Goal: Task Accomplishment & Management: Manage account settings

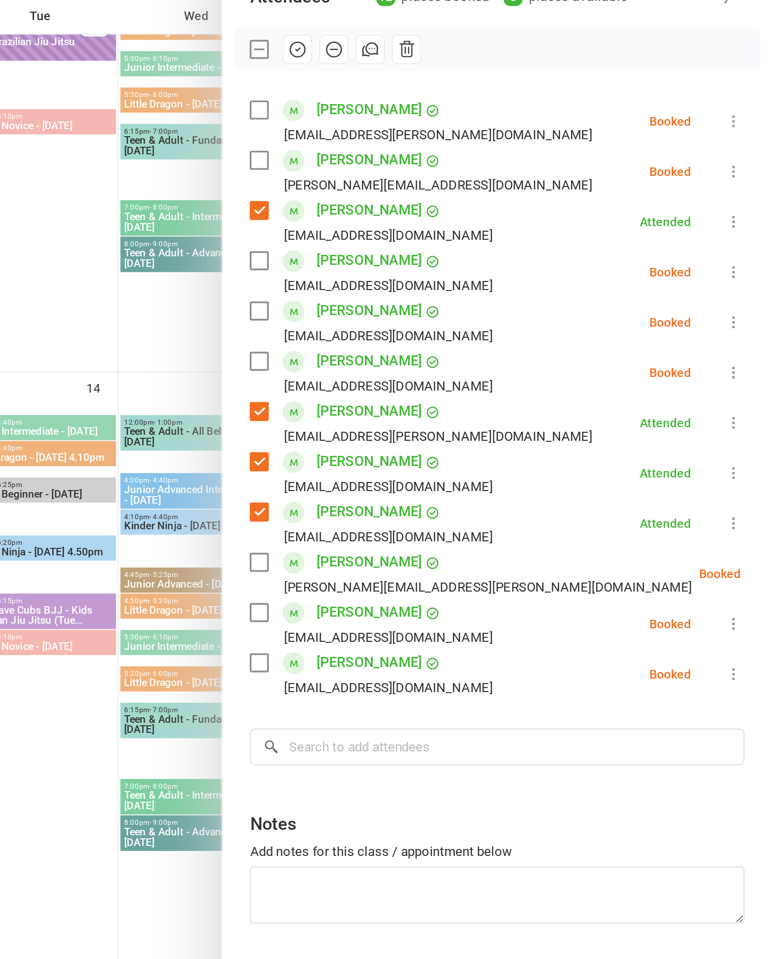
click at [745, 197] on icon at bounding box center [750, 202] width 10 height 10
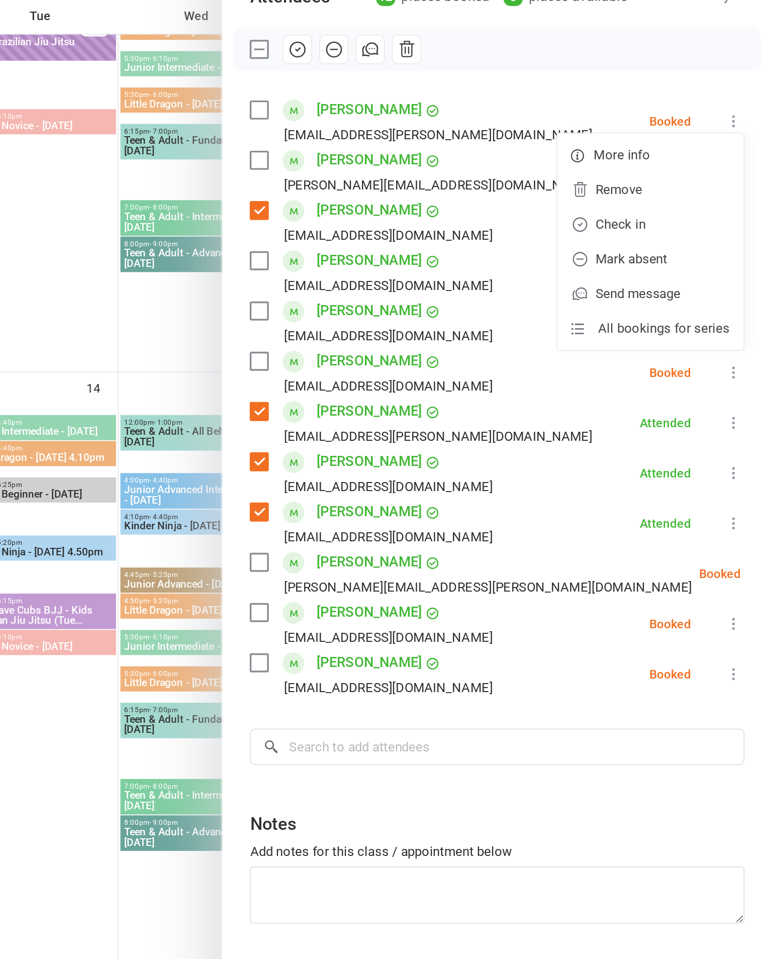
click at [647, 271] on link "Mark absent" at bounding box center [701, 281] width 108 height 20
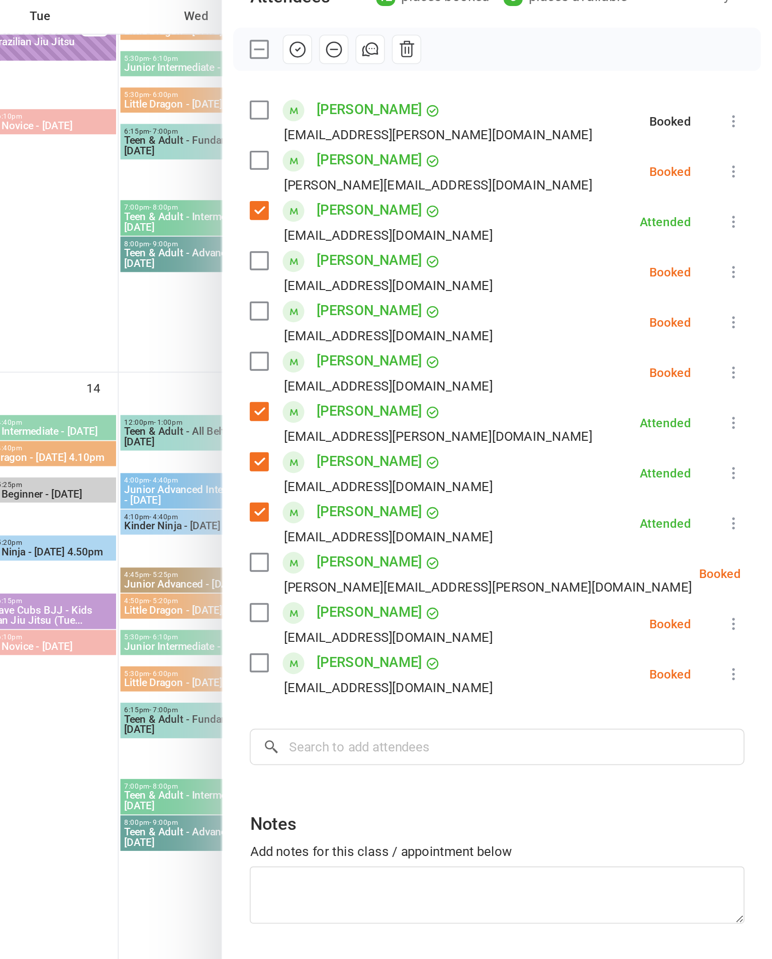
click at [745, 226] on icon at bounding box center [750, 231] width 10 height 10
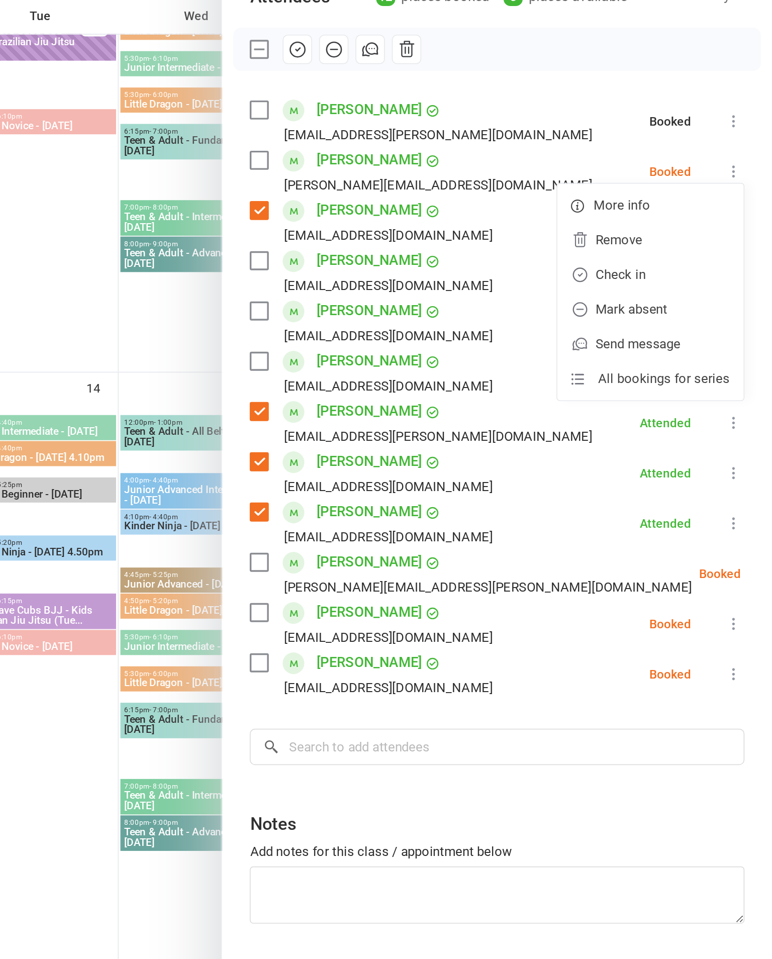
click at [647, 280] on link "Check in" at bounding box center [701, 290] width 108 height 20
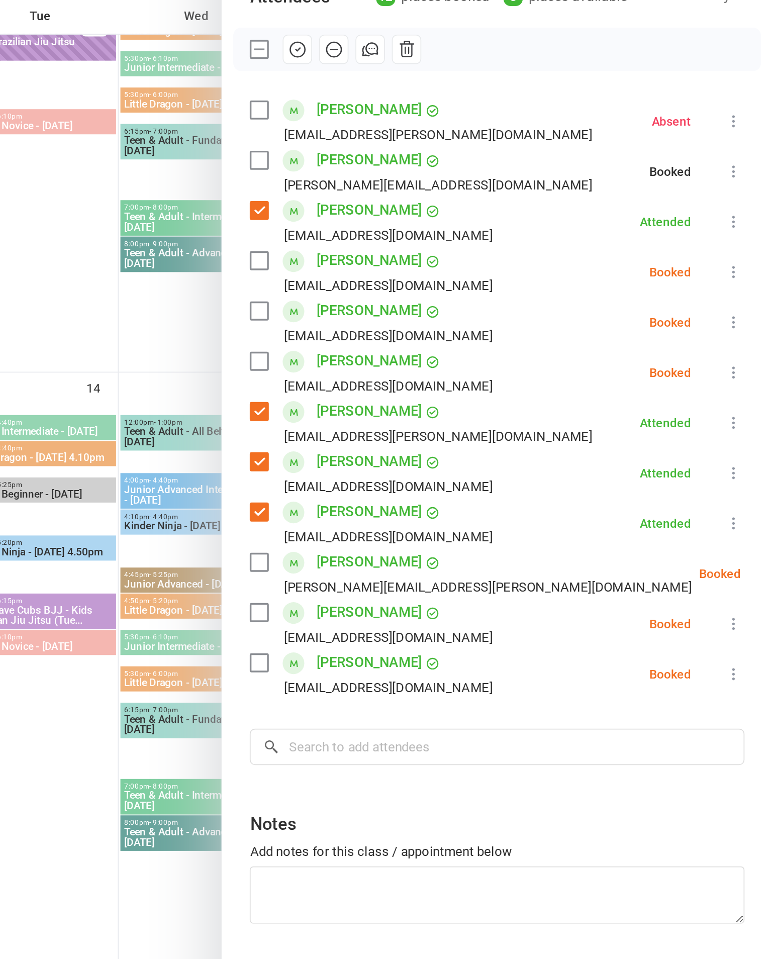
click at [745, 284] on icon at bounding box center [750, 289] width 10 height 10
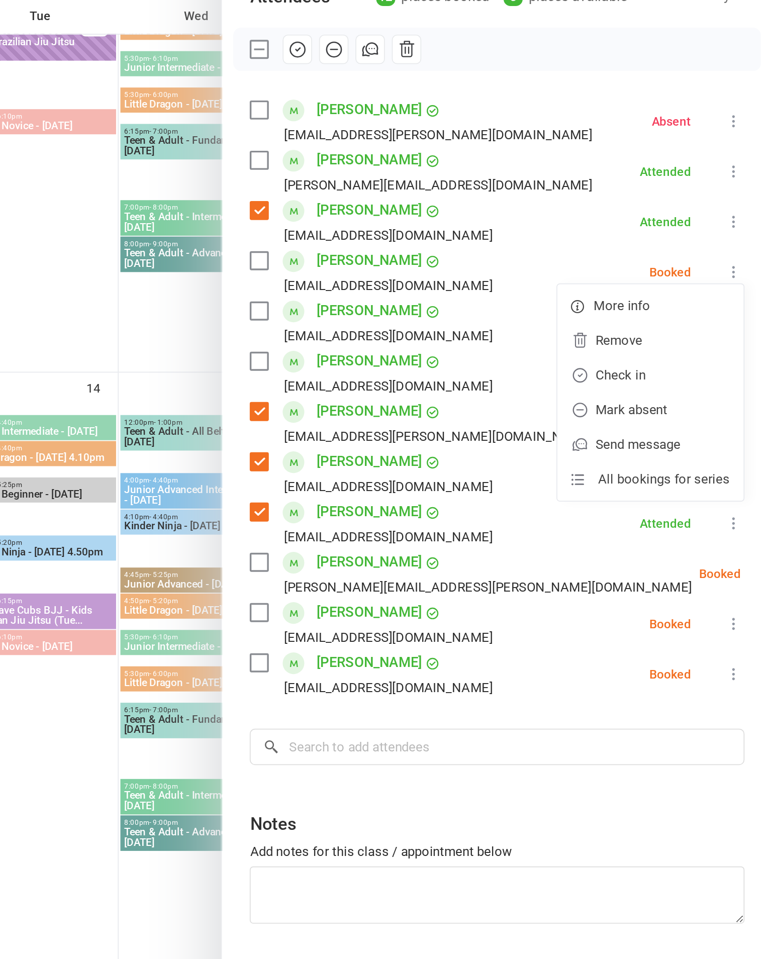
click at [647, 359] on link "Mark absent" at bounding box center [701, 369] width 108 height 20
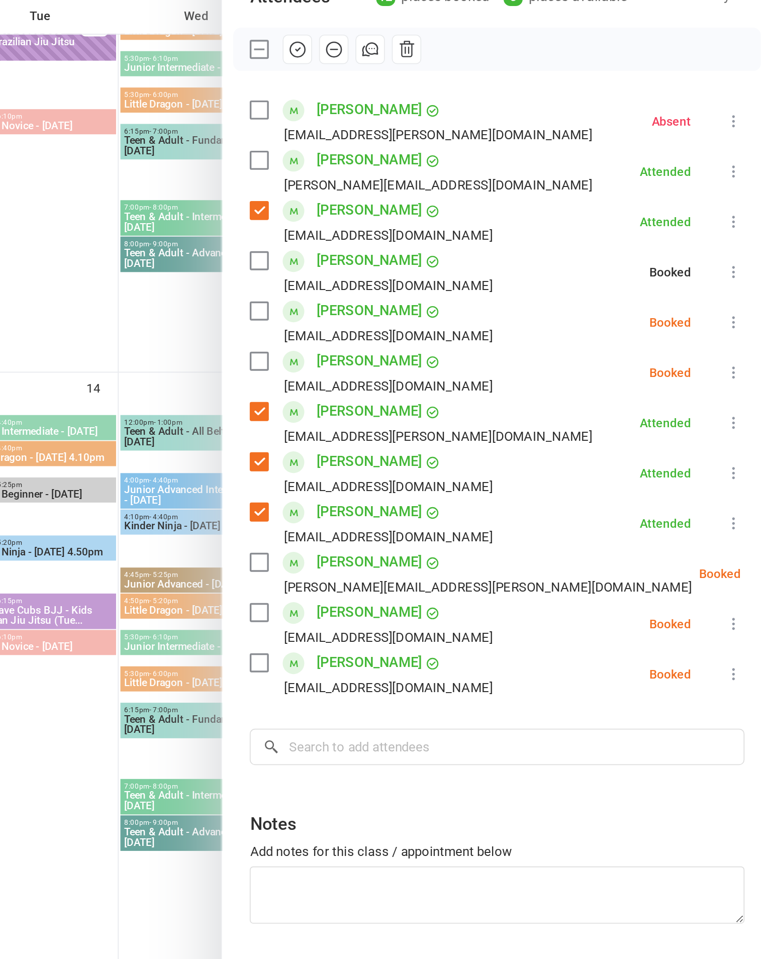
click at [744, 312] on button at bounding box center [750, 318] width 12 height 12
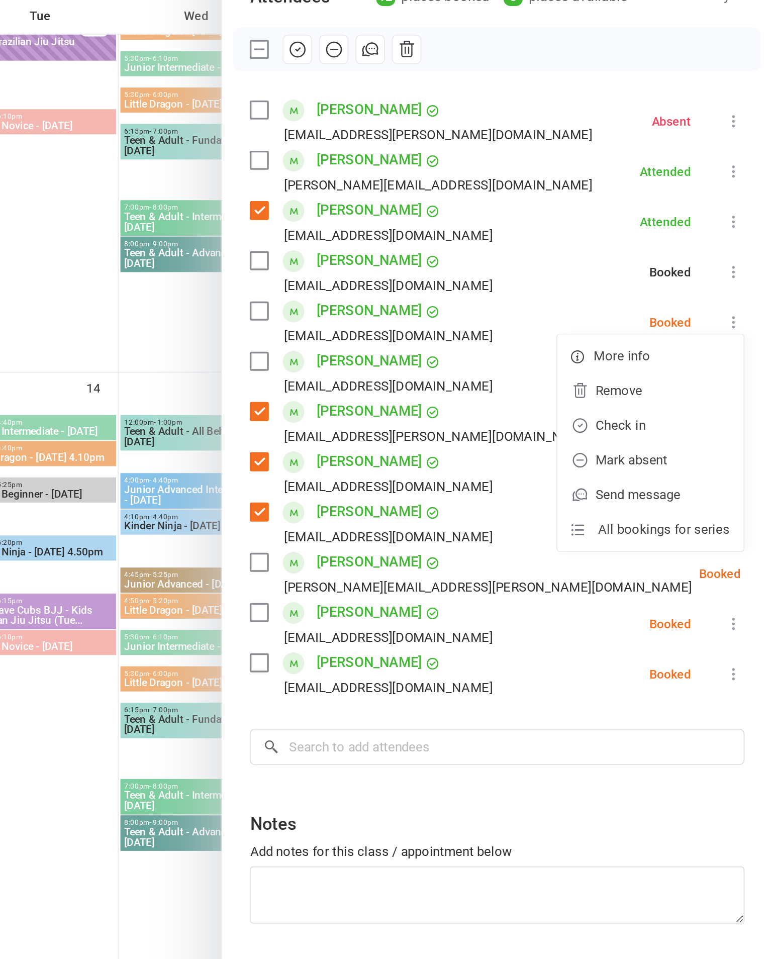
click at [647, 368] on link "Check in" at bounding box center [701, 378] width 108 height 20
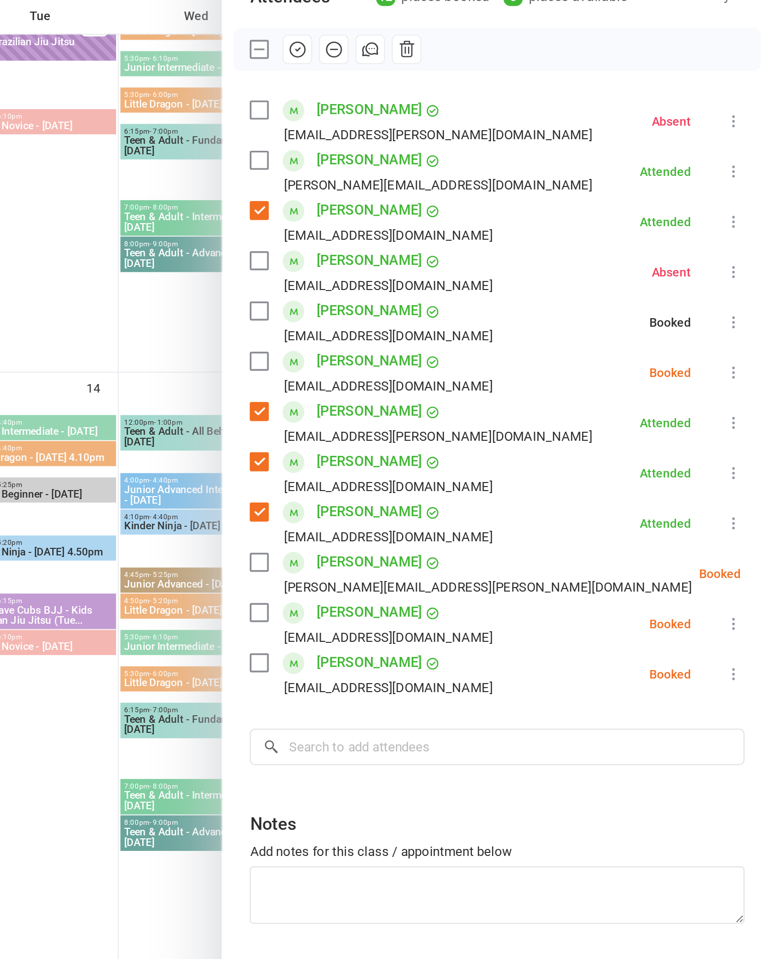
click at [745, 342] on icon at bounding box center [750, 347] width 10 height 10
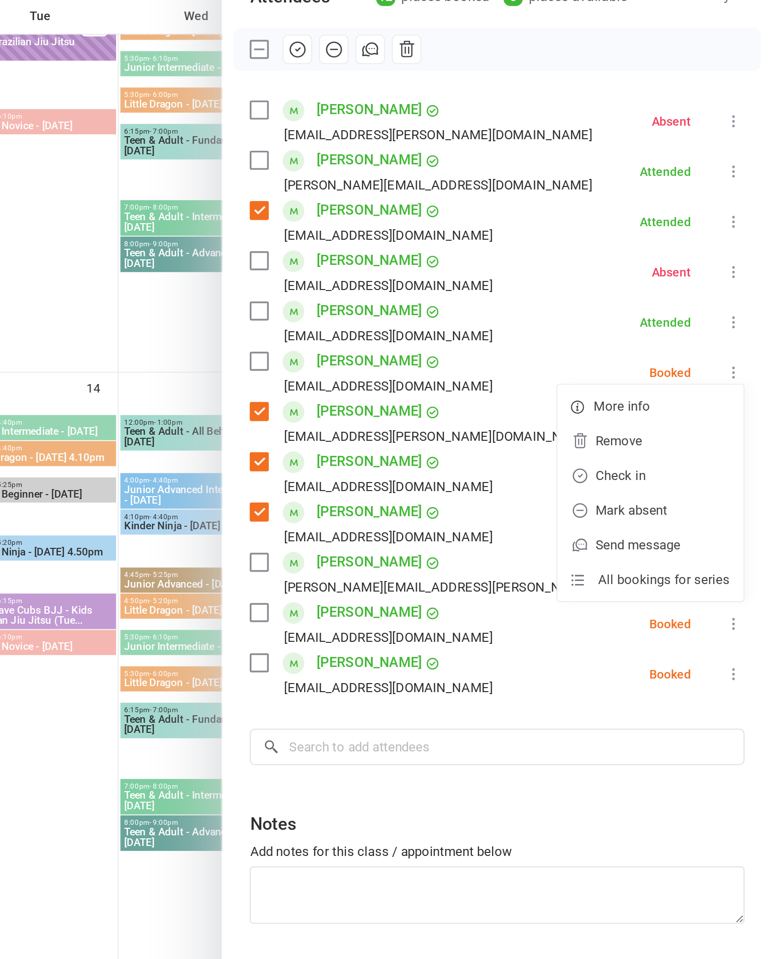
click at [647, 397] on link "Check in" at bounding box center [701, 407] width 108 height 20
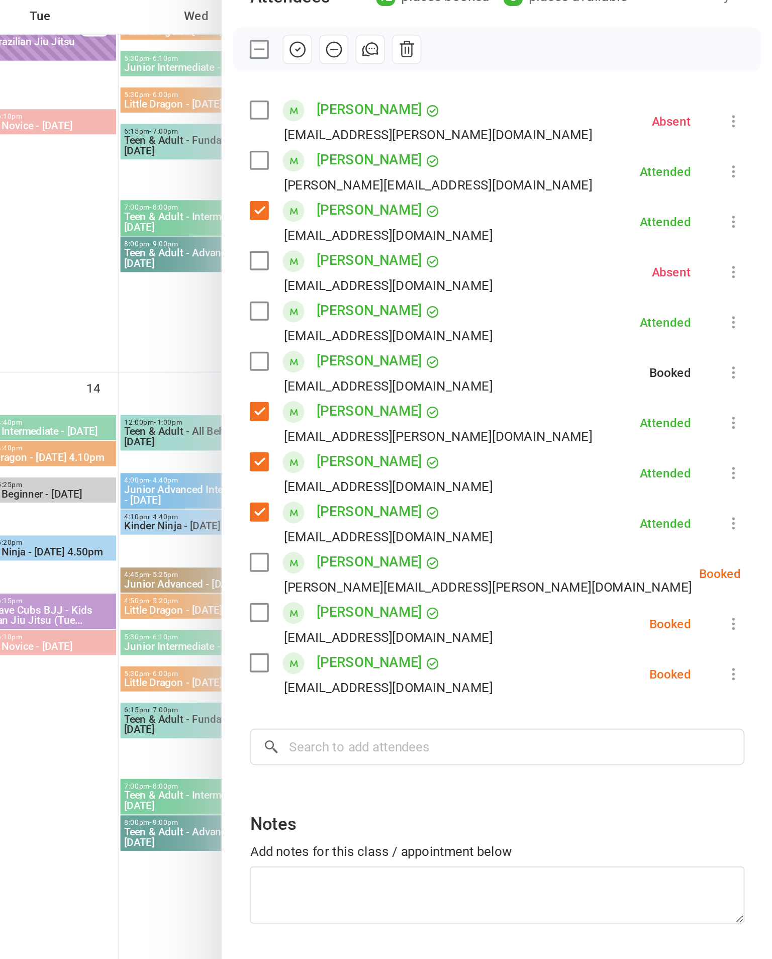
click at [771, 459] on icon at bounding box center [778, 464] width 10 height 10
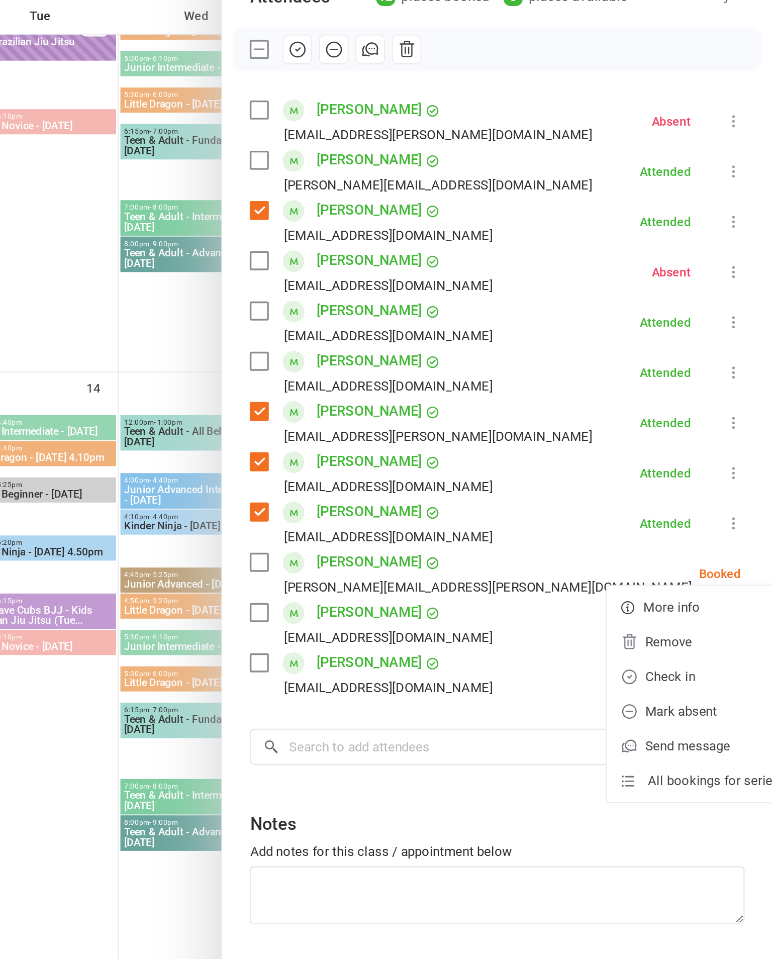
click at [676, 534] on link "Mark absent" at bounding box center [730, 544] width 108 height 20
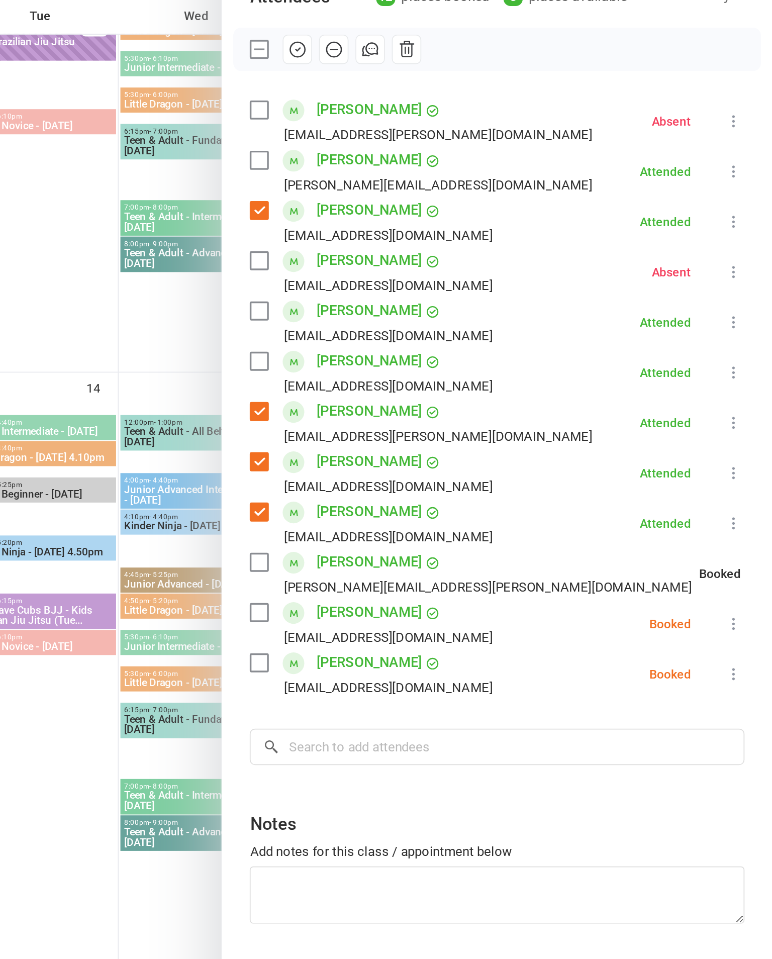
click at [745, 488] on icon at bounding box center [750, 493] width 10 height 10
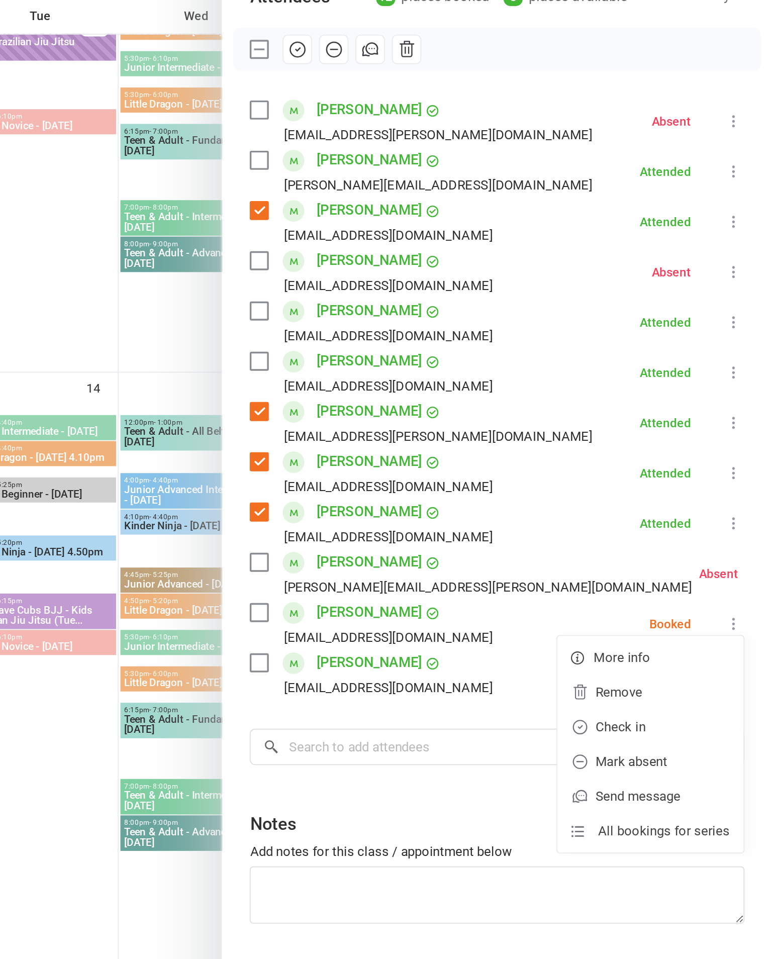
click at [647, 543] on link "Check in" at bounding box center [701, 553] width 108 height 20
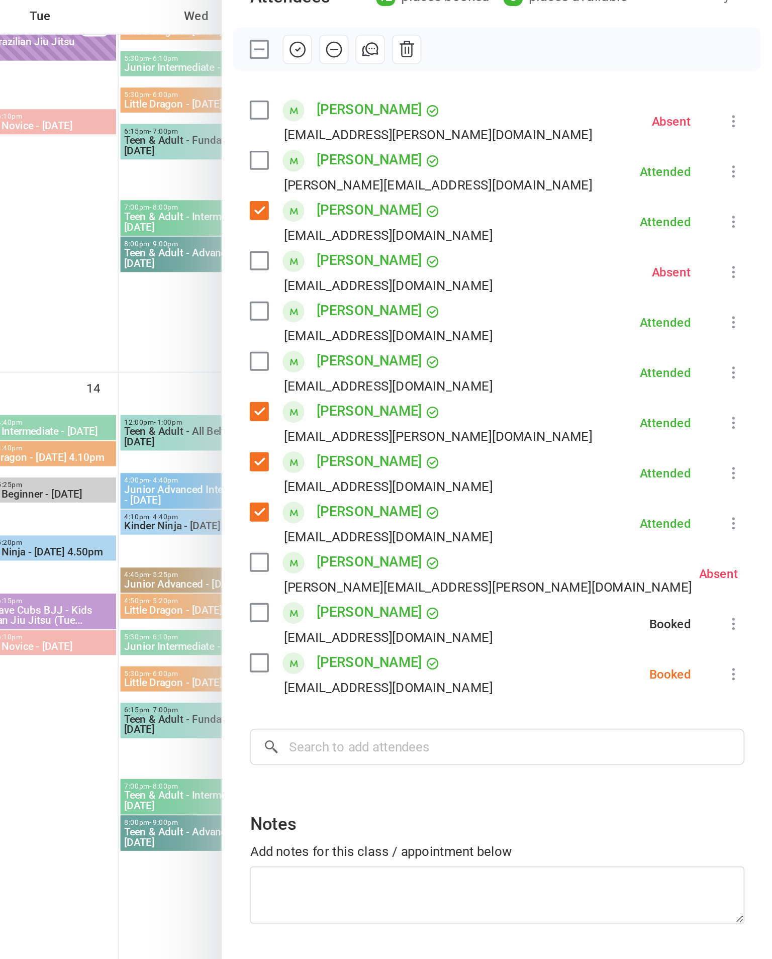
click at [745, 517] on icon at bounding box center [750, 522] width 10 height 10
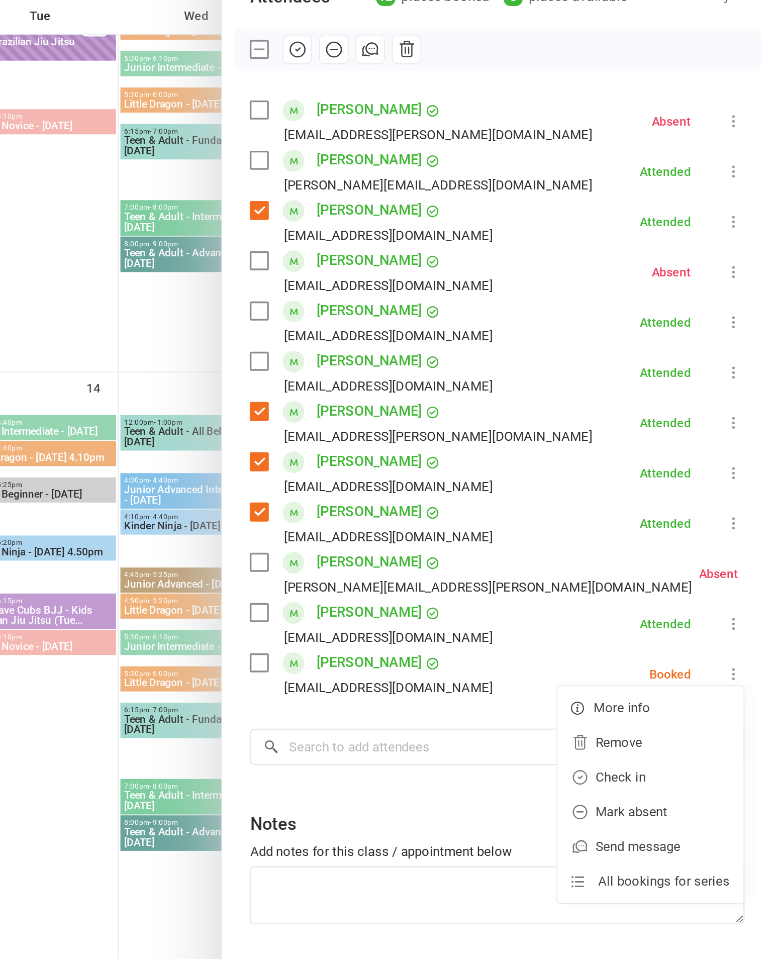
click at [647, 572] on link "Check in" at bounding box center [701, 582] width 108 height 20
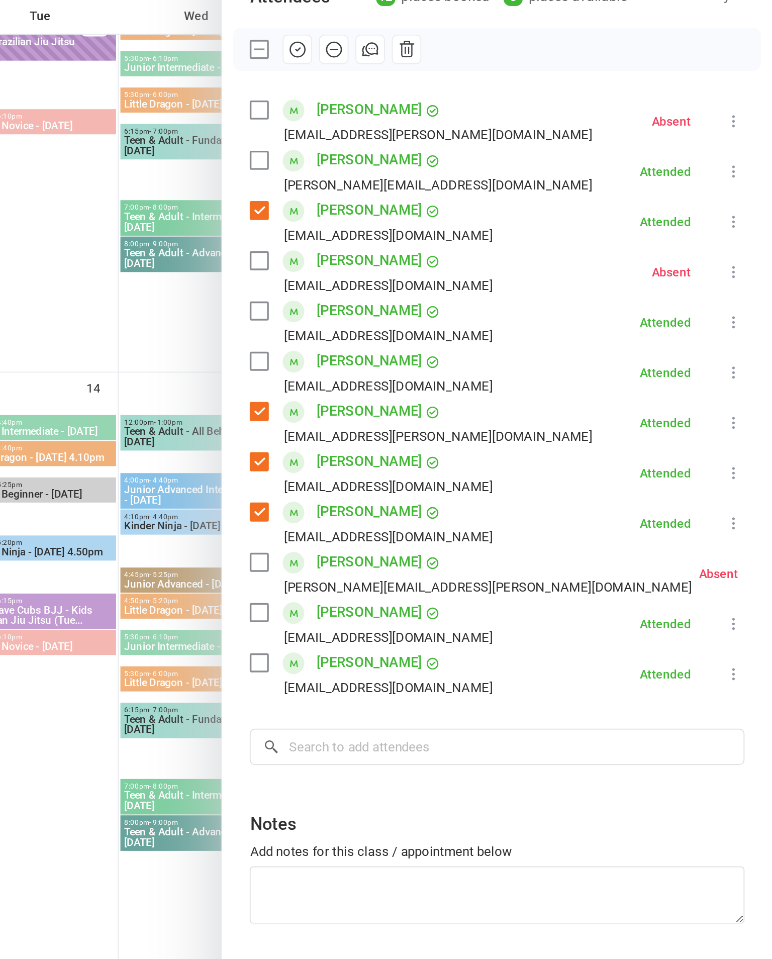
click at [745, 401] on icon at bounding box center [750, 406] width 10 height 10
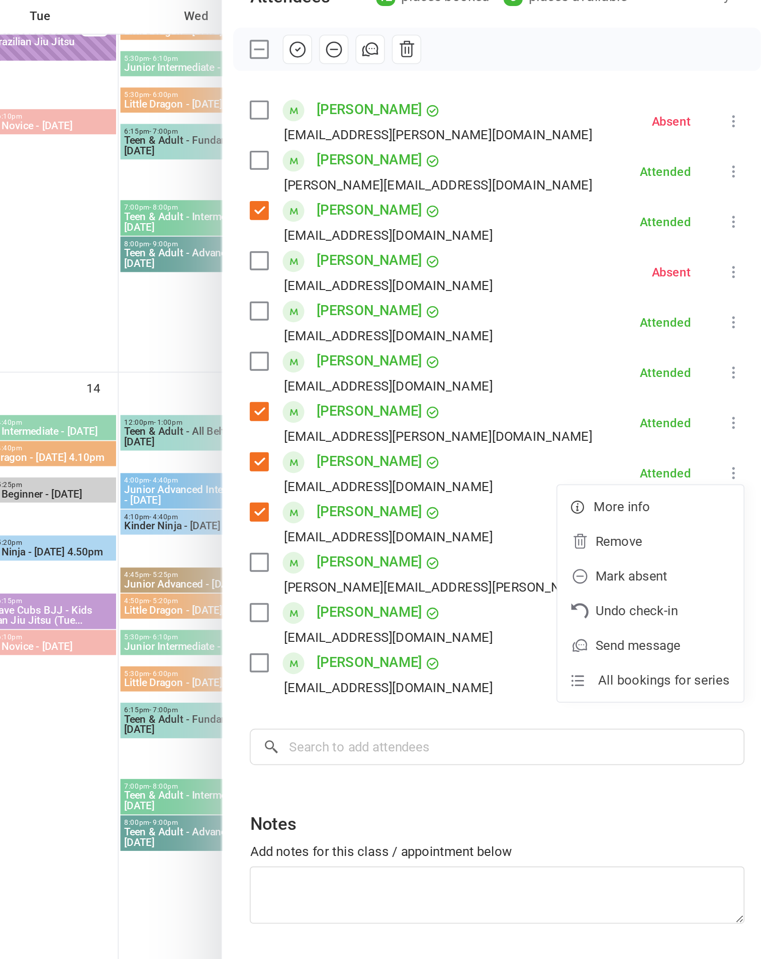
click at [647, 455] on link "Mark absent" at bounding box center [701, 465] width 108 height 20
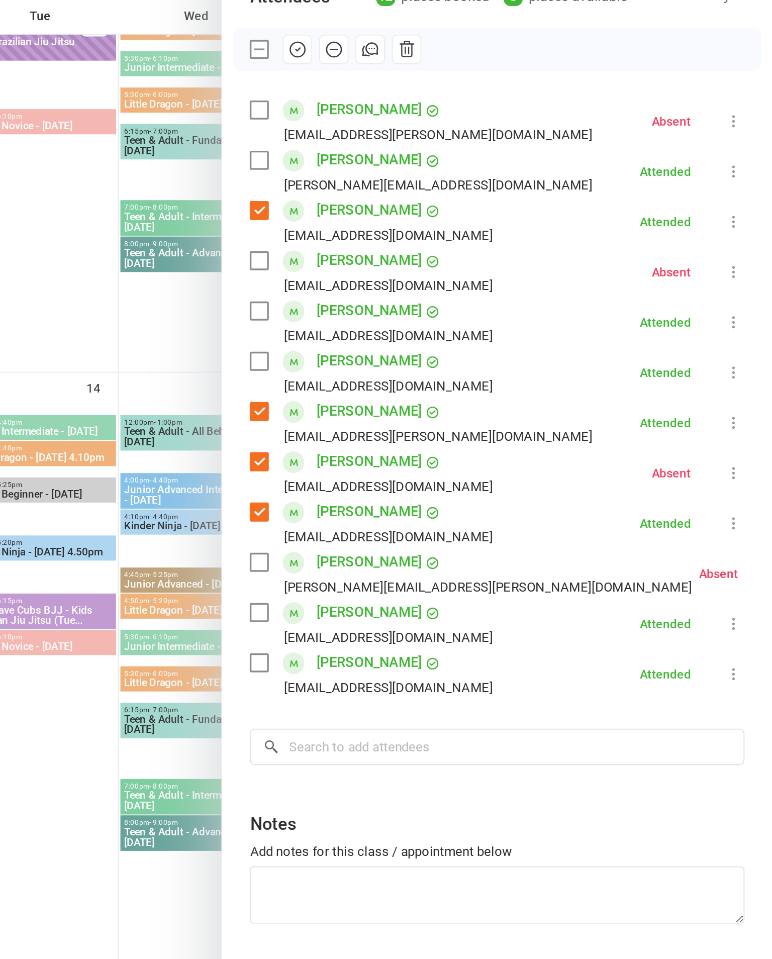
click at [469, 155] on label at bounding box center [474, 160] width 10 height 10
